Goal: Navigation & Orientation: Find specific page/section

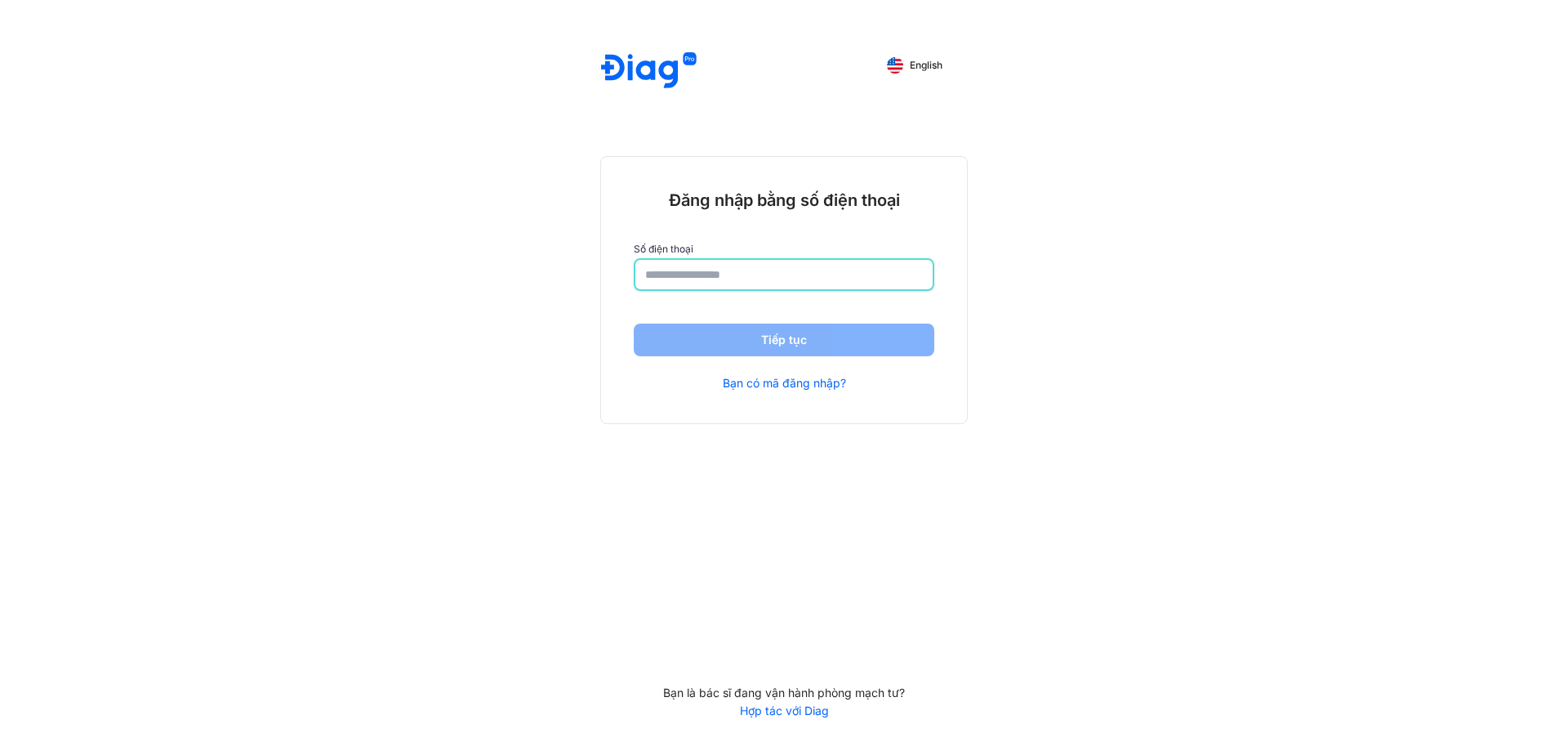
click at [764, 289] on input "number" at bounding box center [783, 274] width 278 height 30
type input "**********"
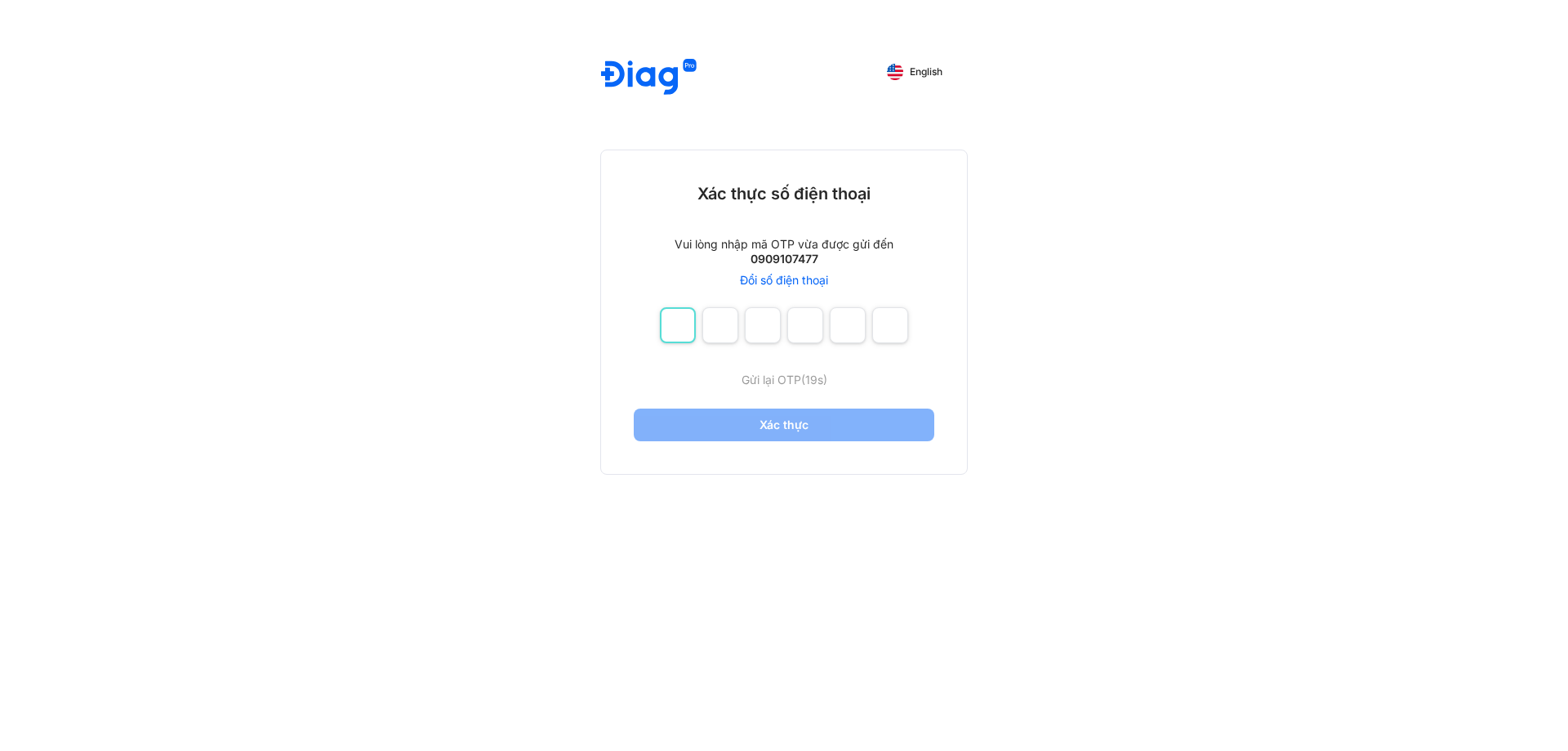
click at [678, 316] on input "number" at bounding box center [678, 325] width 36 height 36
type input "*"
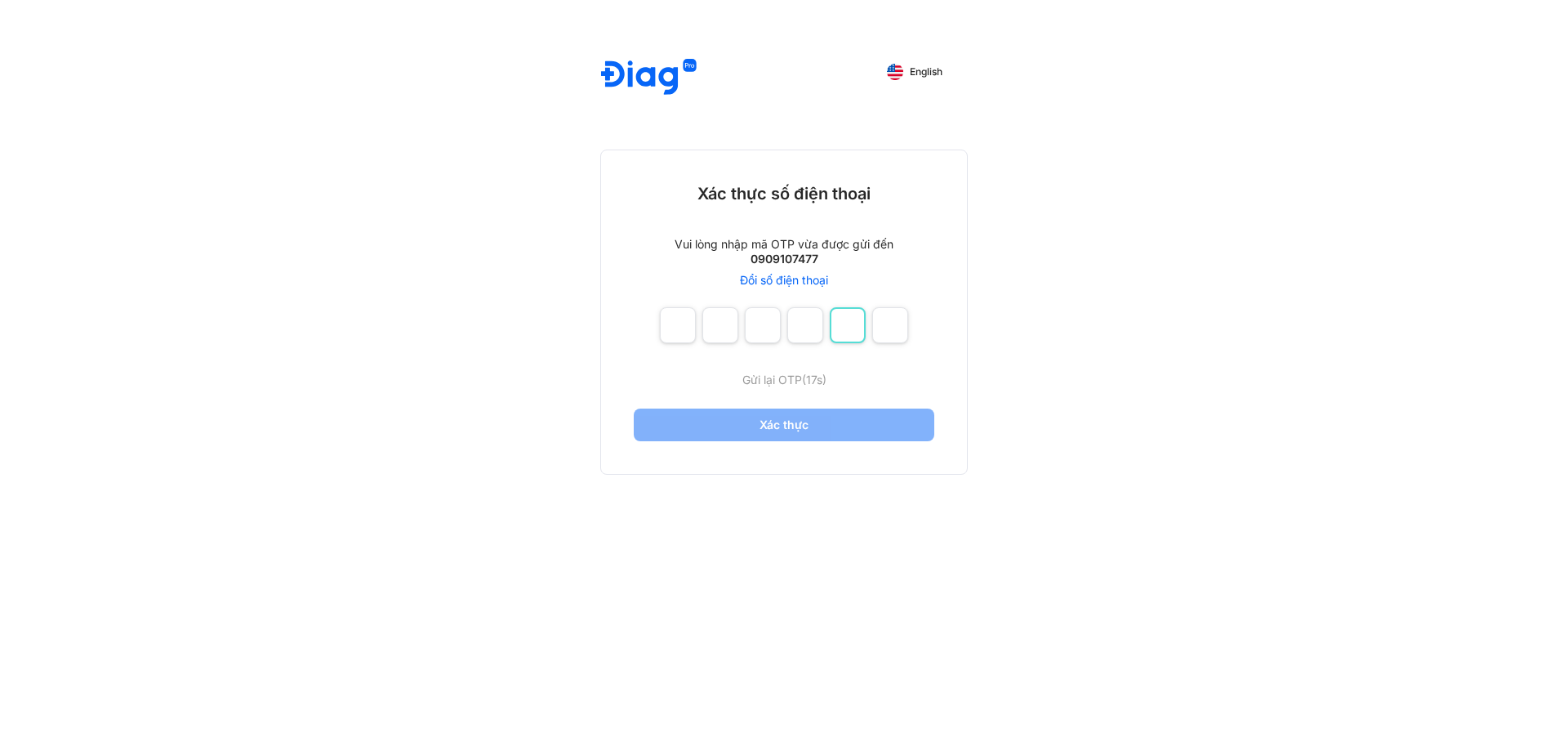
type input "*"
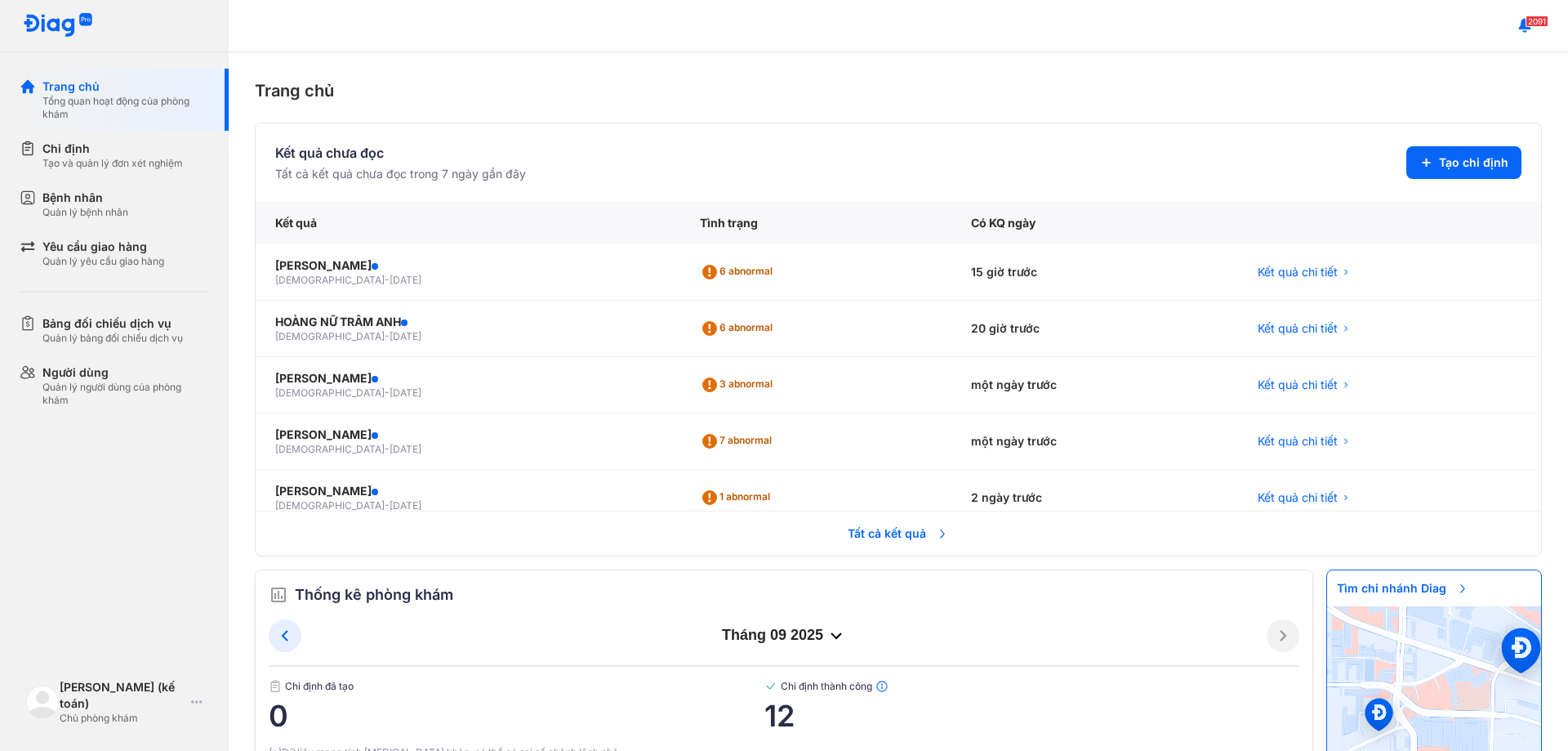
click at [884, 540] on span "Tất cả kết quả" at bounding box center [898, 533] width 121 height 36
